Goal: Task Accomplishment & Management: Use online tool/utility

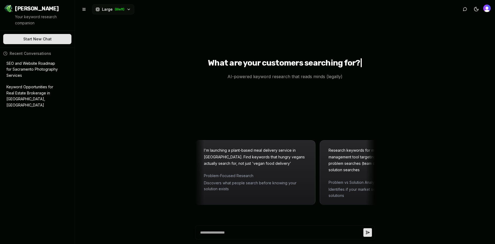
click at [41, 70] on p "SEO and Website Roadmap for Sacramento Photography Services" at bounding box center [33, 69] width 54 height 18
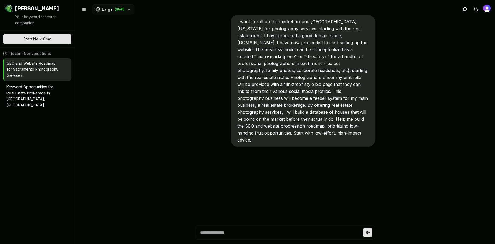
type textarea "*"
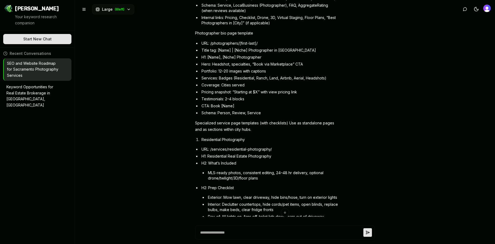
scroll to position [2523, 0]
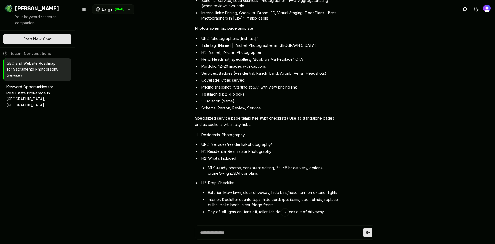
drag, startPoint x: 274, startPoint y: 73, endPoint x: 206, endPoint y: 72, distance: 67.6
click at [206, 149] on li "H1: Residential Real Estate Photography" at bounding box center [269, 151] width 138 height 5
copy li "Residential Real Estate Photography"
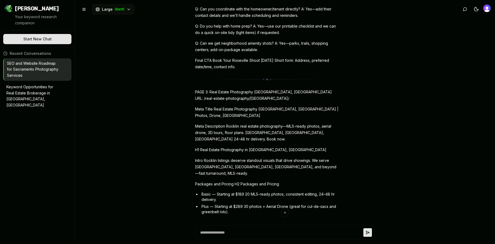
scroll to position [5066, 0]
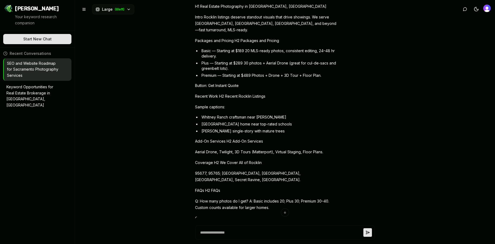
drag, startPoint x: 220, startPoint y: 83, endPoint x: 212, endPoint y: 79, distance: 9.1
copy p "Residential Real Estate Photography | MLS-Ready Photos, Fast Turnaround"
drag, startPoint x: 221, startPoint y: 84, endPoint x: 211, endPoint y: 76, distance: 12.4
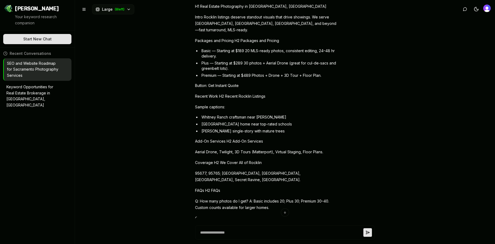
drag, startPoint x: 230, startPoint y: 107, endPoint x: 224, endPoint y: 95, distance: 13.5
copy p "Residential listing photos that sell—professional editing, MLS-ready sizing, 24…"
drag, startPoint x: 225, startPoint y: 140, endPoint x: 193, endPoint y: 128, distance: 34.9
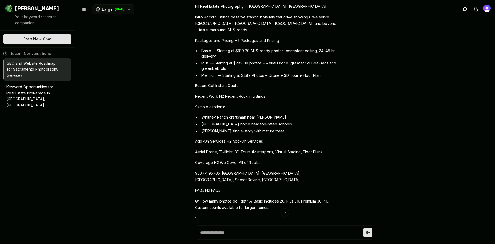
copy p "Intro Clean, consistent, and true-to-life images that boost clicks, showings, a…"
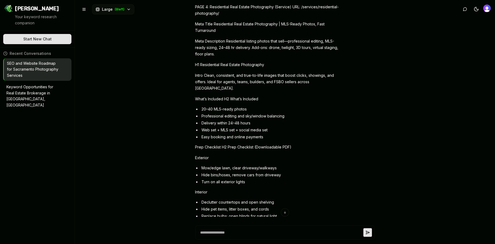
scroll to position [5333, 0]
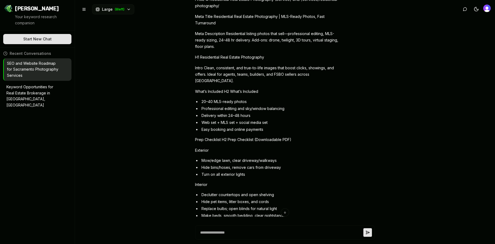
drag, startPoint x: 250, startPoint y: 119, endPoint x: 198, endPoint y: 119, distance: 51.3
copy p "How do I receive the photos?"
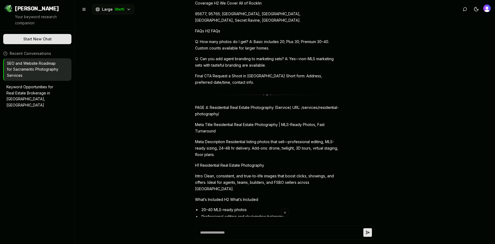
scroll to position [5227, 0]
